Goal: Communication & Community: Answer question/provide support

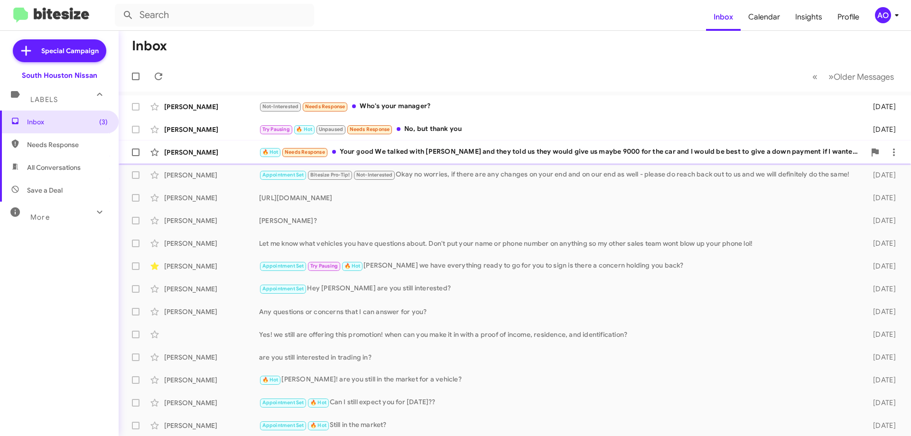
click at [436, 150] on div "🔥 Hot Needs Response Your good We talked with hector and they told us they woul…" at bounding box center [562, 152] width 606 height 11
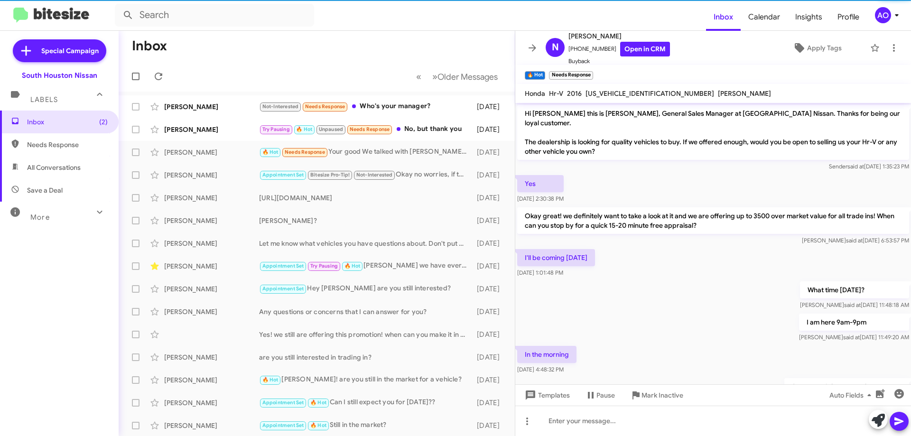
scroll to position [311, 0]
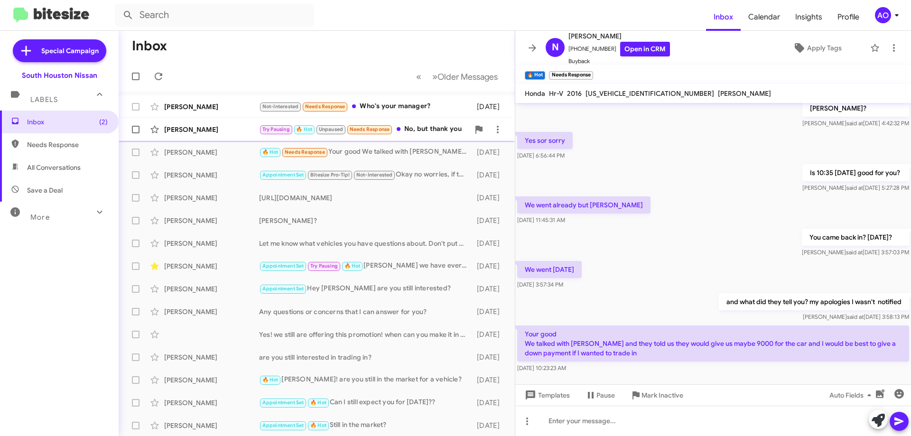
click at [420, 127] on div "Try Pausing 🔥 Hot Unpaused Needs Response No, but thank you" at bounding box center [364, 129] width 210 height 11
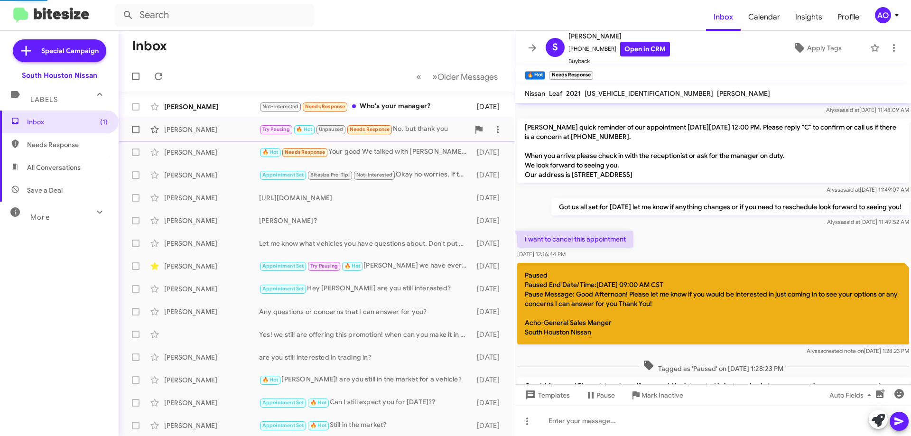
scroll to position [450, 0]
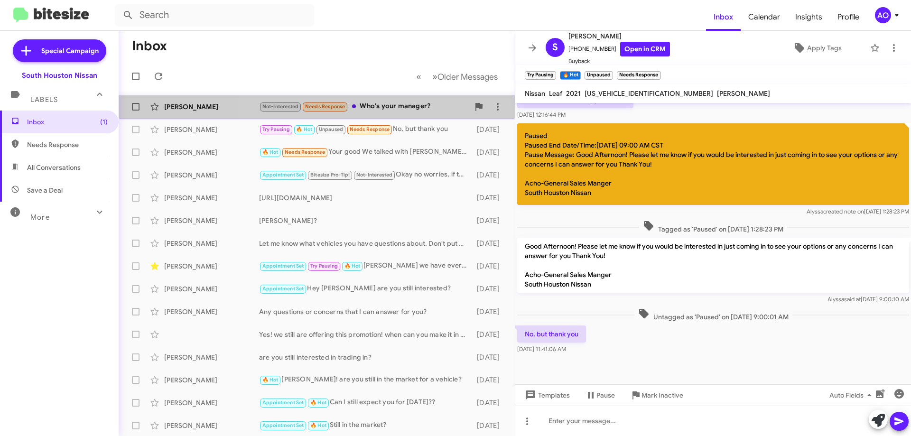
click at [411, 95] on span "Chelsie Fussell Not-Interested Needs Response Who's your manager? 2 days ago" at bounding box center [317, 106] width 396 height 23
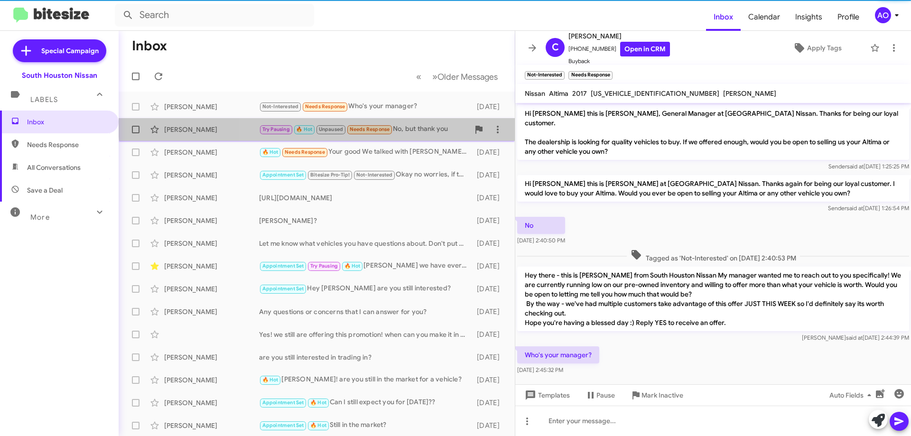
drag, startPoint x: 412, startPoint y: 121, endPoint x: 422, endPoint y: 116, distance: 10.8
click at [413, 121] on div "Sondra Monteil Try Pausing 🔥 Hot Unpaused Needs Response No, but thank you 2 da…" at bounding box center [316, 129] width 381 height 19
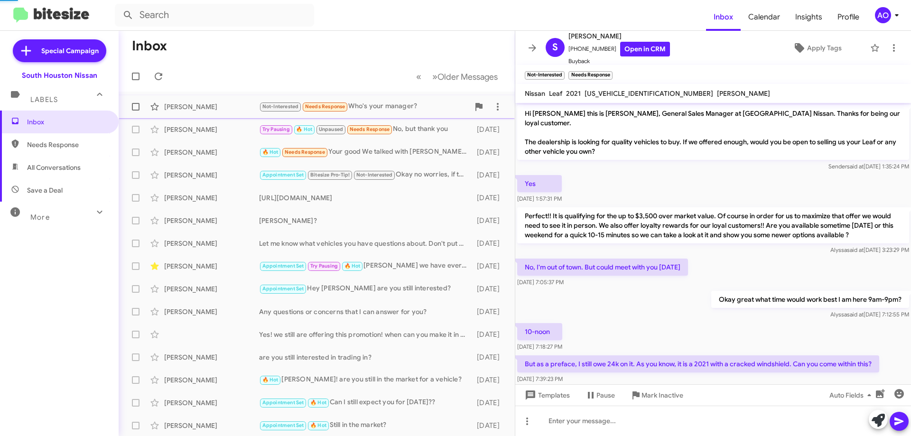
scroll to position [450, 0]
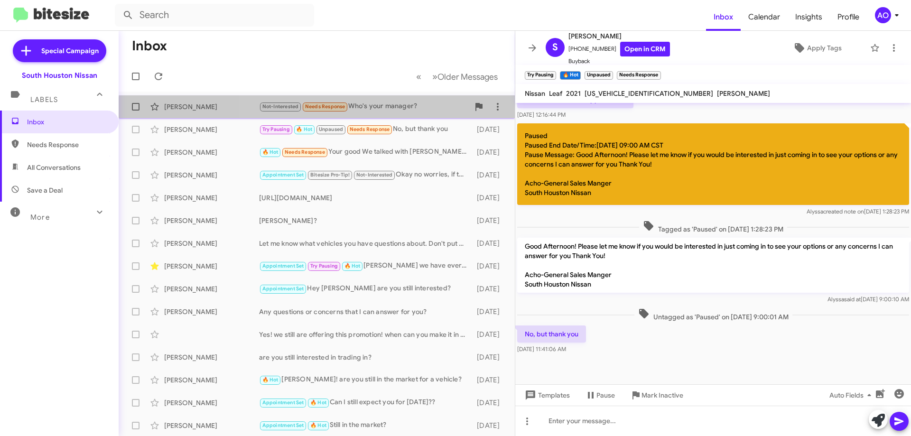
click at [423, 114] on div "Chelsie Fussell Not-Interested Needs Response Who's your manager? 2 days ago" at bounding box center [316, 106] width 381 height 19
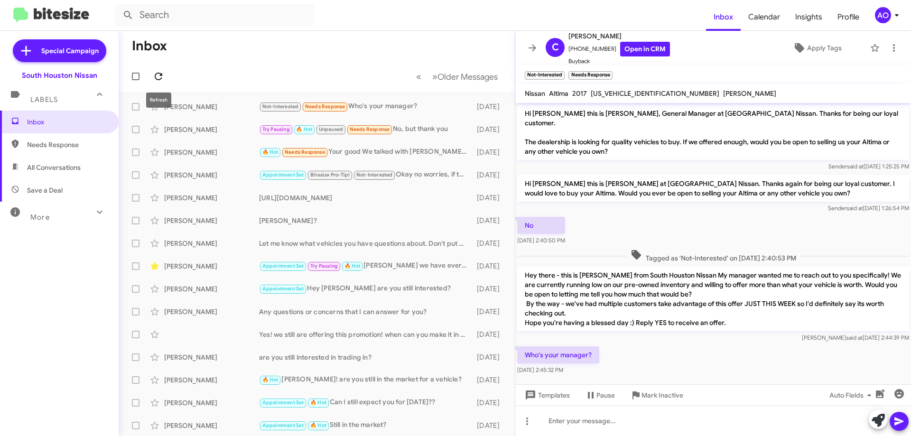
click at [158, 70] on button at bounding box center [158, 76] width 19 height 19
